Goal: Information Seeking & Learning: Learn about a topic

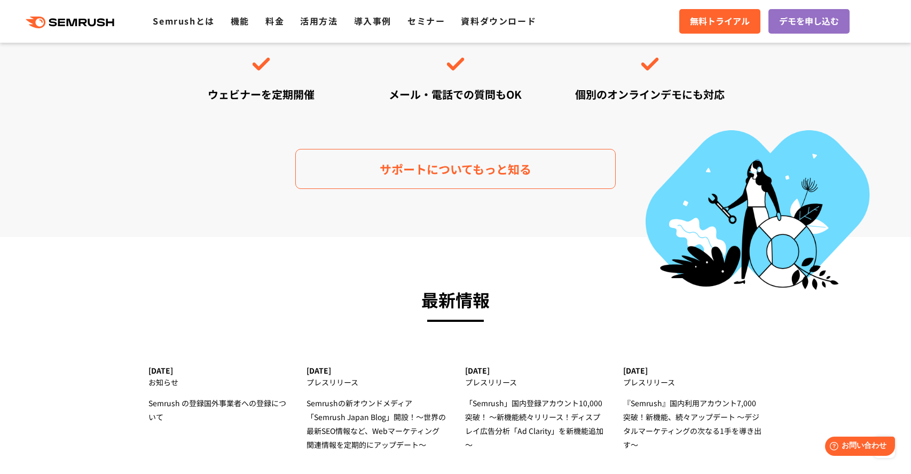
scroll to position [3320, 0]
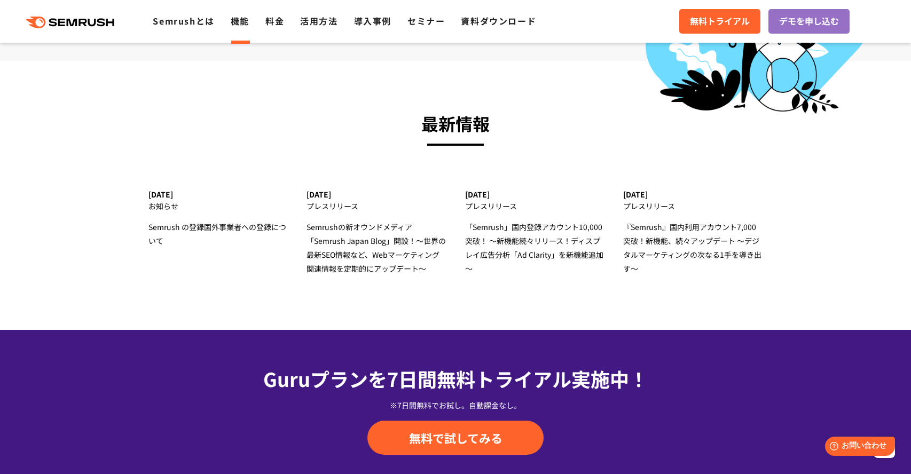
click at [239, 23] on link "機能" at bounding box center [240, 20] width 19 height 13
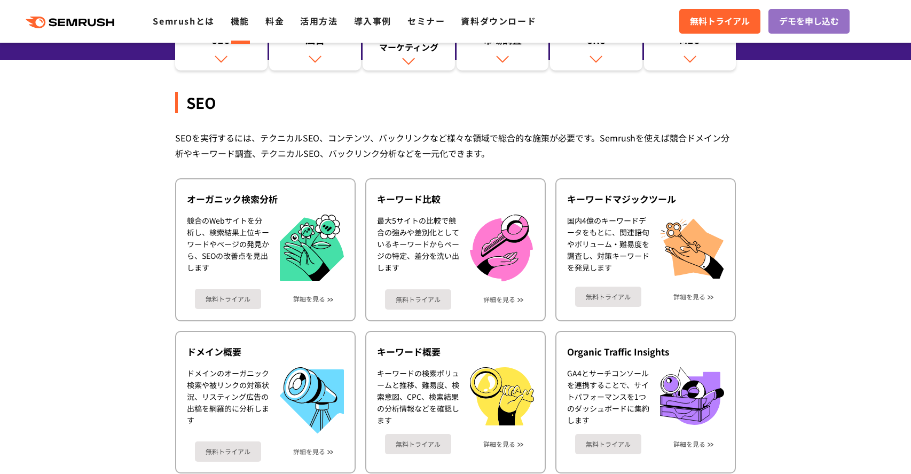
scroll to position [179, 0]
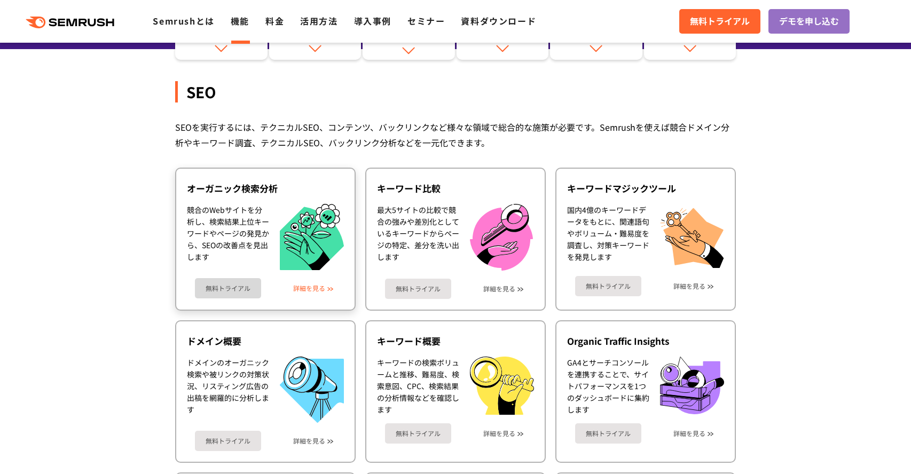
click at [319, 289] on link "詳細を見る" at bounding box center [309, 288] width 32 height 7
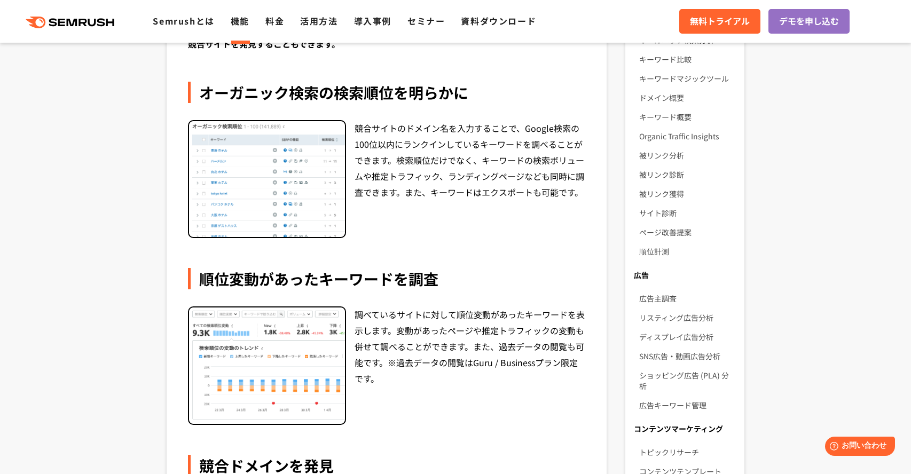
click at [314, 211] on img at bounding box center [267, 179] width 156 height 116
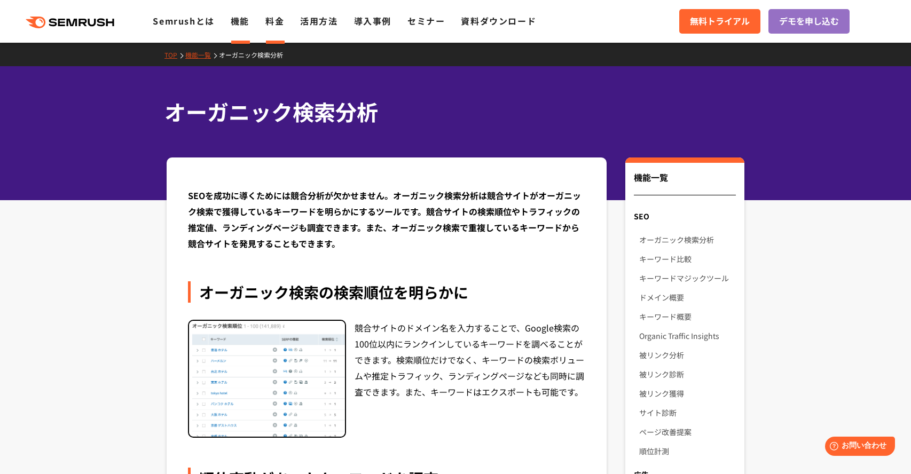
click at [279, 21] on link "料金" at bounding box center [274, 20] width 19 height 13
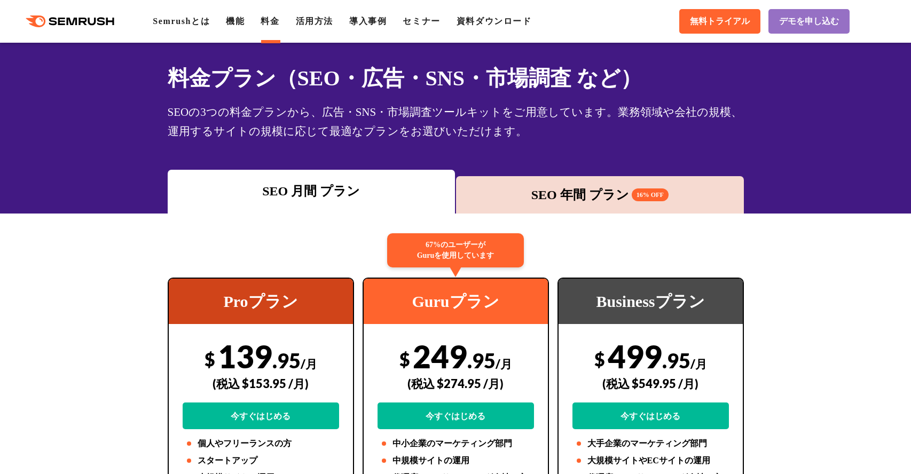
scroll to position [36, 0]
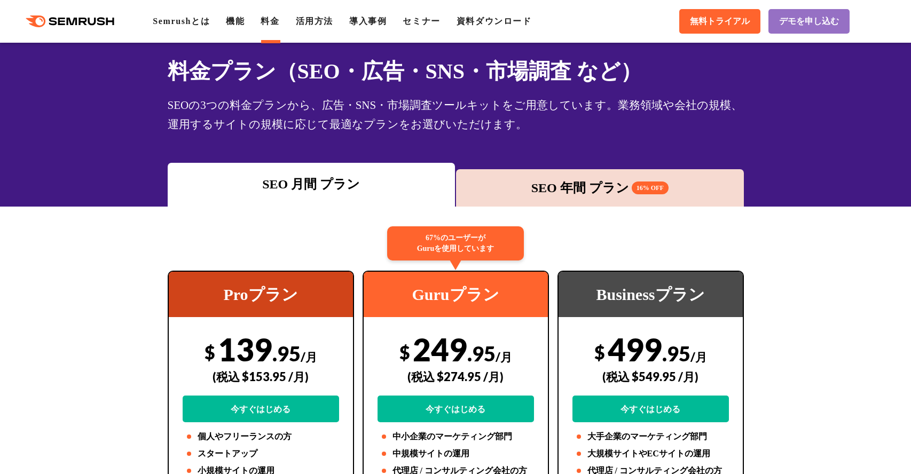
click at [519, 194] on div "SEO 年間 プラン 16% OFF" at bounding box center [599, 187] width 277 height 19
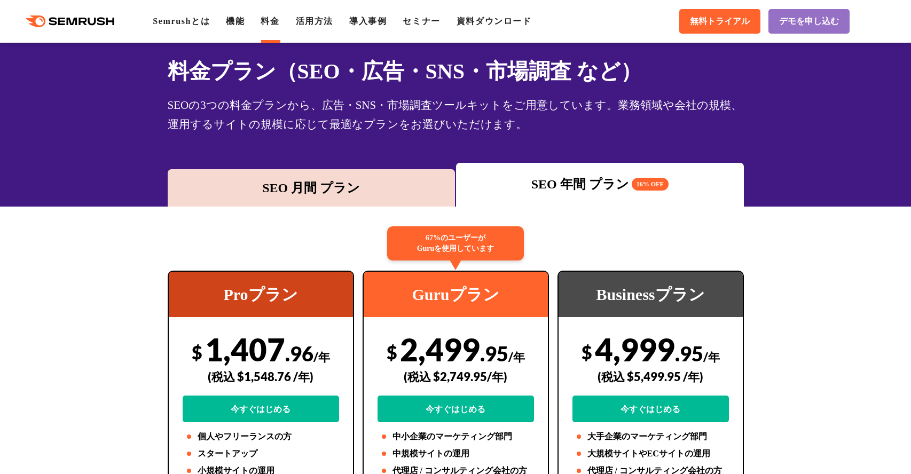
click at [380, 186] on div "SEO 月間 プラン" at bounding box center [311, 187] width 277 height 19
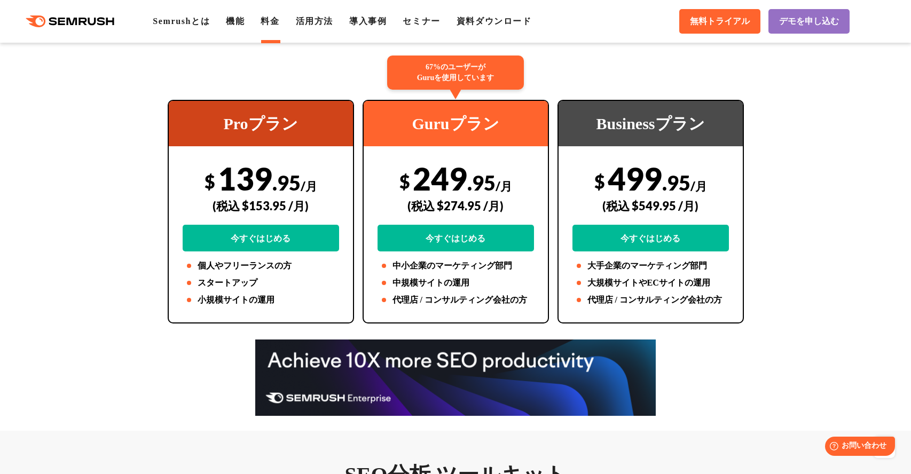
scroll to position [145, 0]
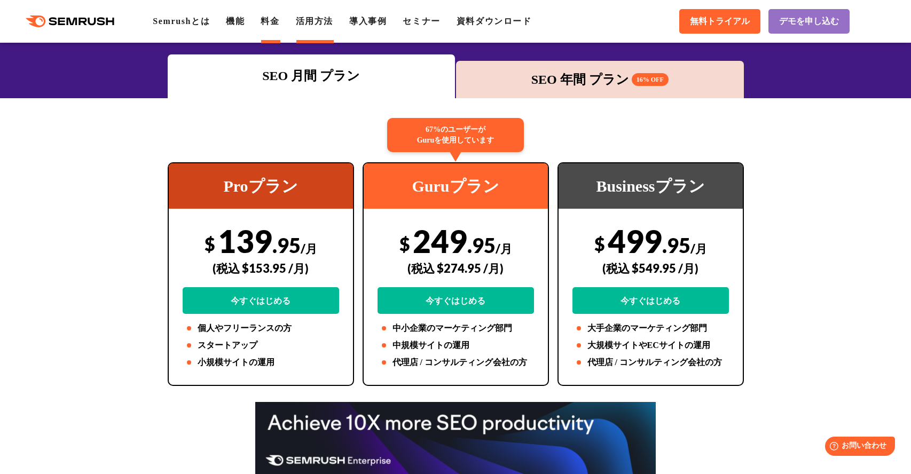
click at [317, 17] on link "活用方法" at bounding box center [314, 21] width 37 height 9
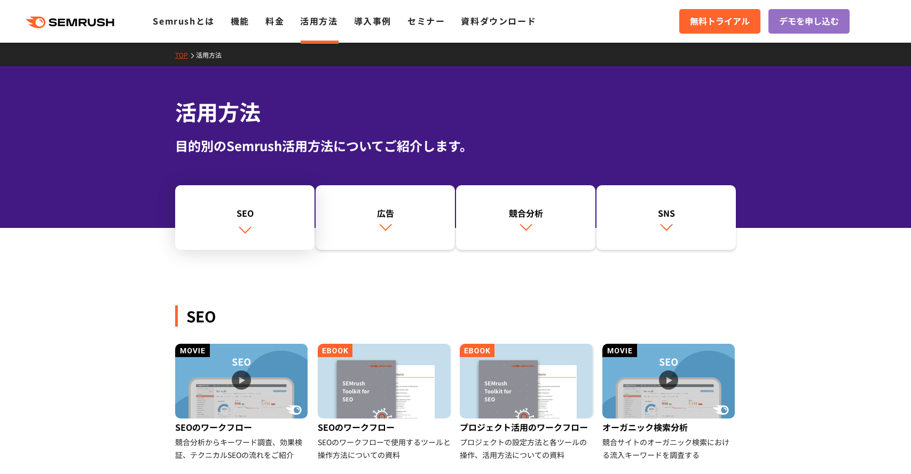
click at [281, 210] on div "SEO" at bounding box center [244, 213] width 129 height 13
click at [265, 24] on link "料金" at bounding box center [274, 20] width 19 height 13
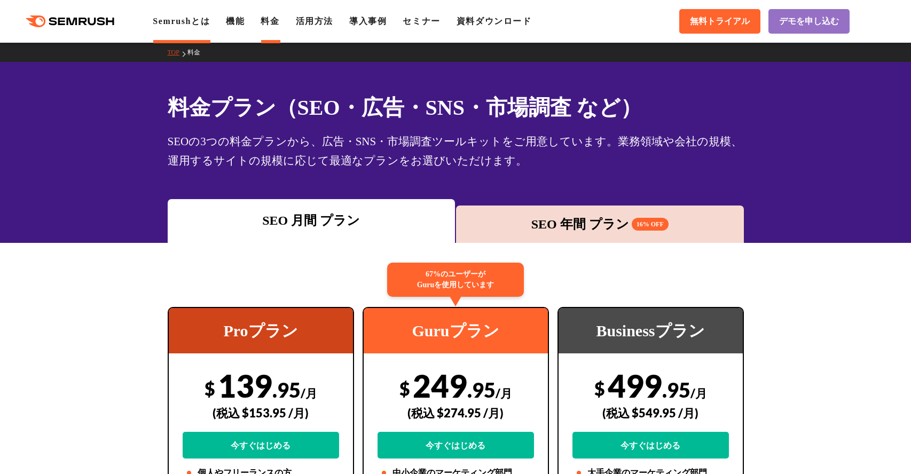
click at [180, 15] on li "Semrushとは" at bounding box center [181, 21] width 57 height 13
click at [95, 5] on div ".cls {fill: #FF642D;} .cls {fill: #FF642D;} Semrushとは 機能 料金 活用方法 導入事例 セミナー 資料ダウ…" at bounding box center [455, 21] width 911 height 32
click at [88, 19] on icon at bounding box center [84, 21] width 8 height 7
